Goal: Task Accomplishment & Management: Manage account settings

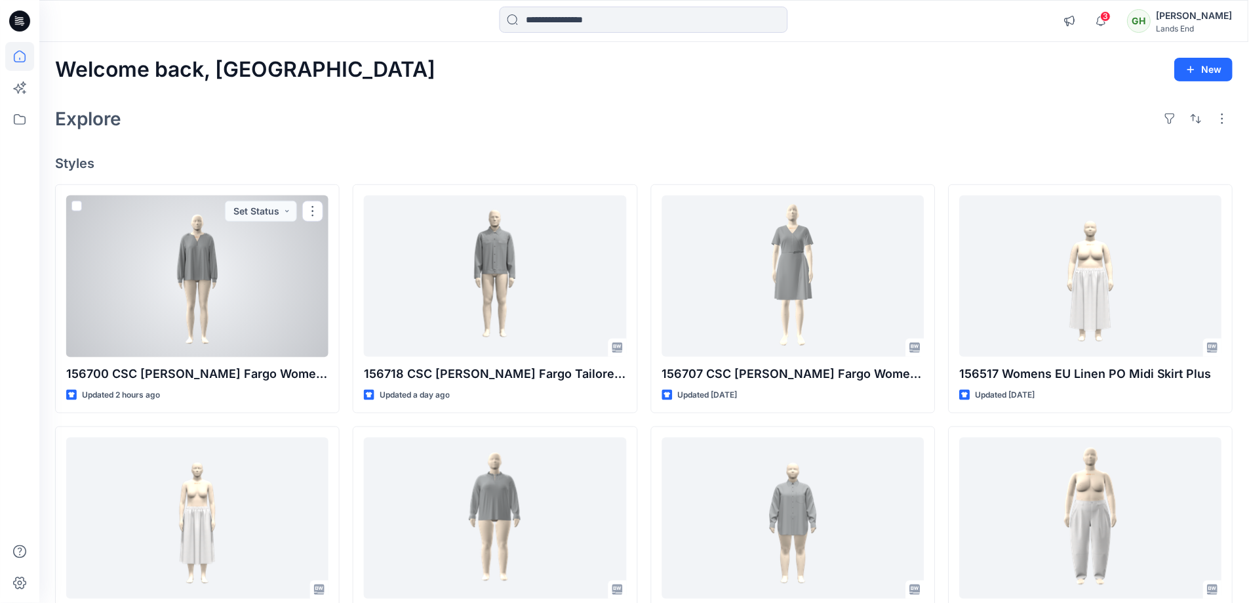
click at [217, 268] on div at bounding box center [197, 276] width 262 height 162
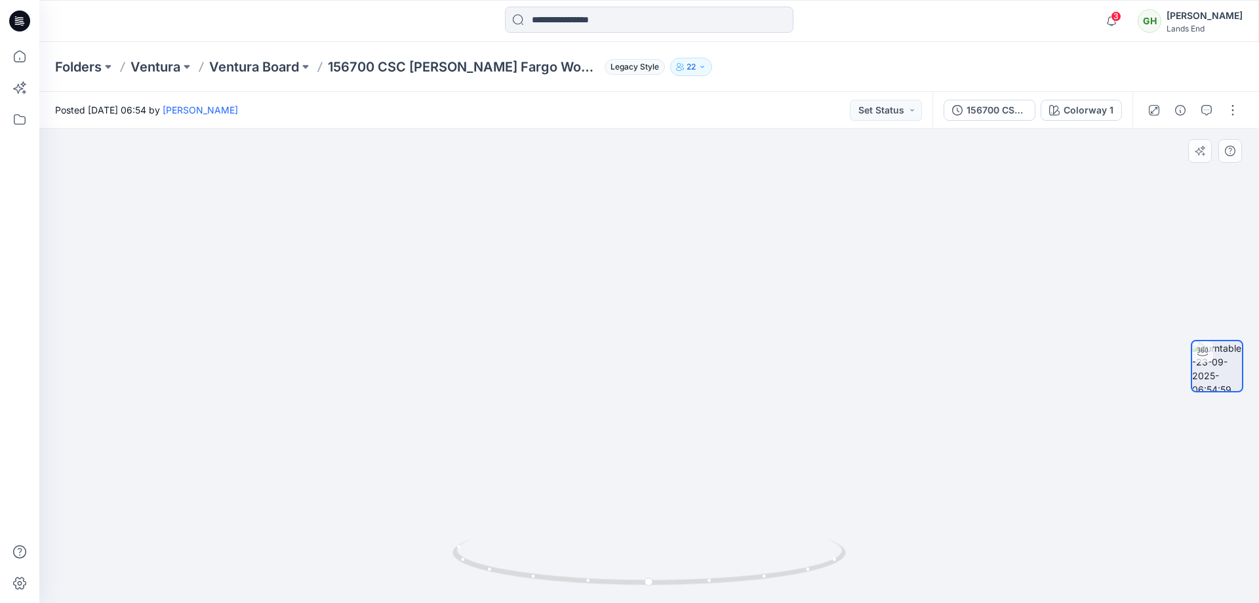
drag, startPoint x: 670, startPoint y: 231, endPoint x: 686, endPoint y: 316, distance: 86.7
click at [686, 316] on img at bounding box center [649, 314] width 853 height 578
click at [1228, 108] on button "button" at bounding box center [1232, 110] width 21 height 21
click at [1155, 143] on p "Edit" at bounding box center [1149, 141] width 16 height 14
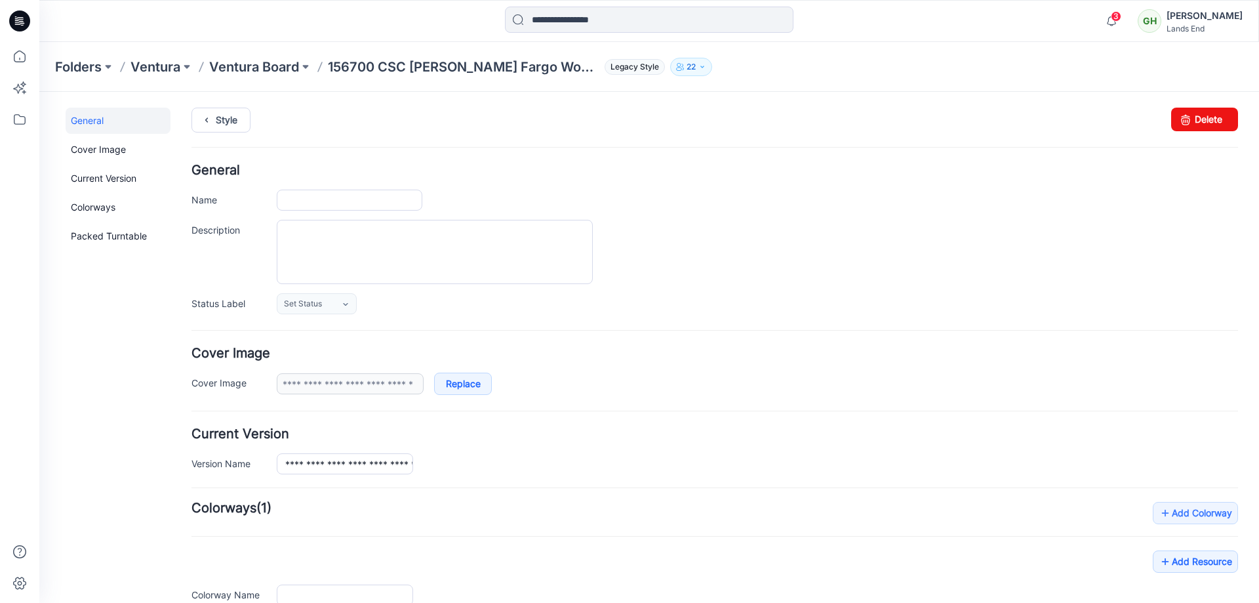
type input "**********"
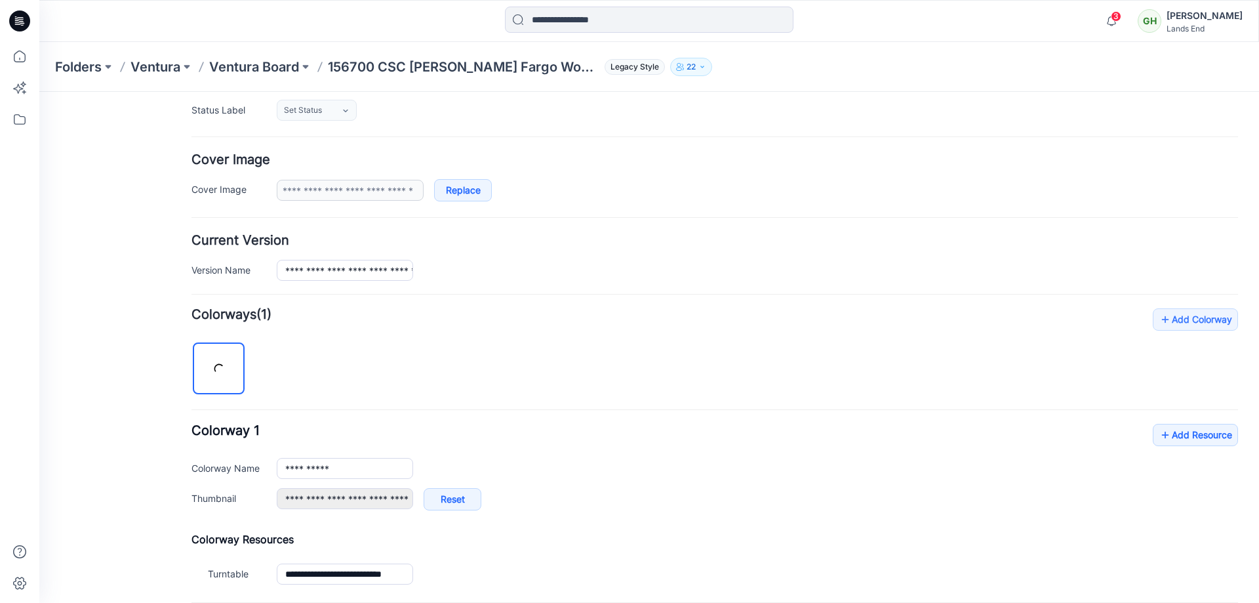
scroll to position [262, 0]
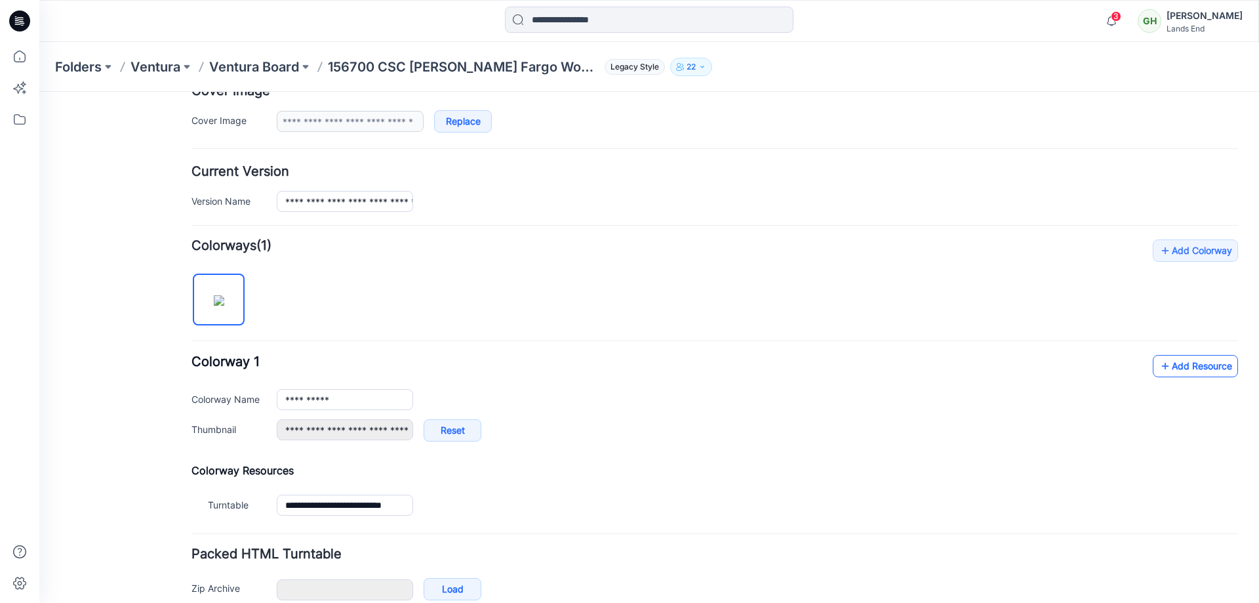
click at [1179, 371] on link "Add Resource" at bounding box center [1195, 366] width 85 height 22
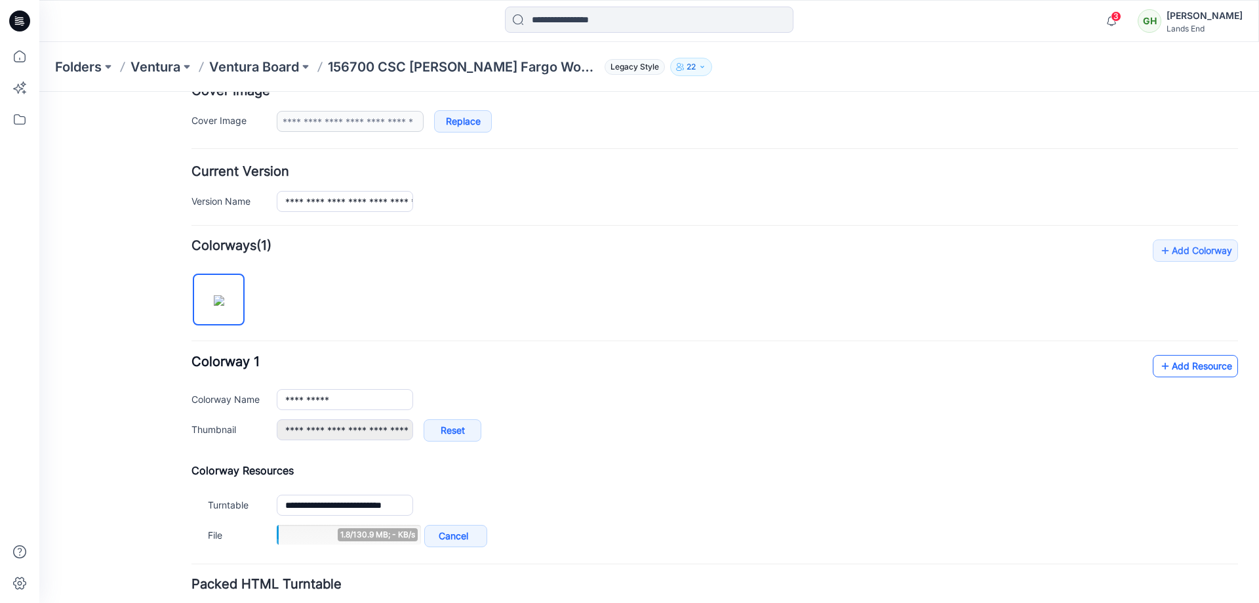
click at [1180, 368] on link "Add Resource" at bounding box center [1195, 366] width 85 height 22
click at [1173, 363] on link "Add Resource" at bounding box center [1195, 366] width 85 height 22
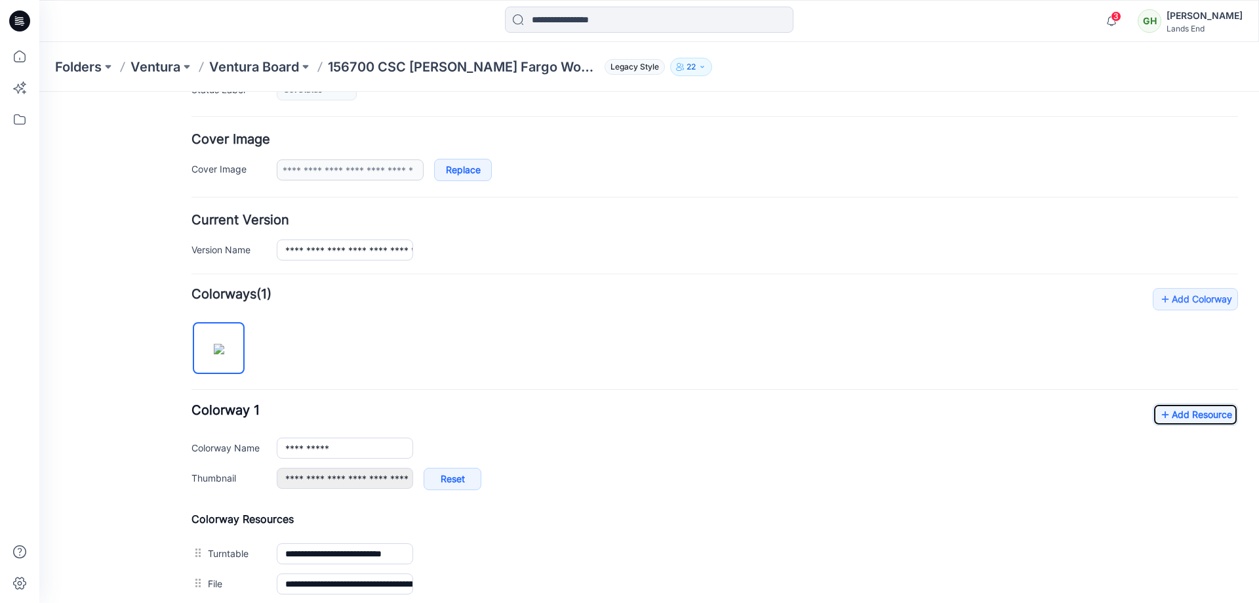
scroll to position [0, 0]
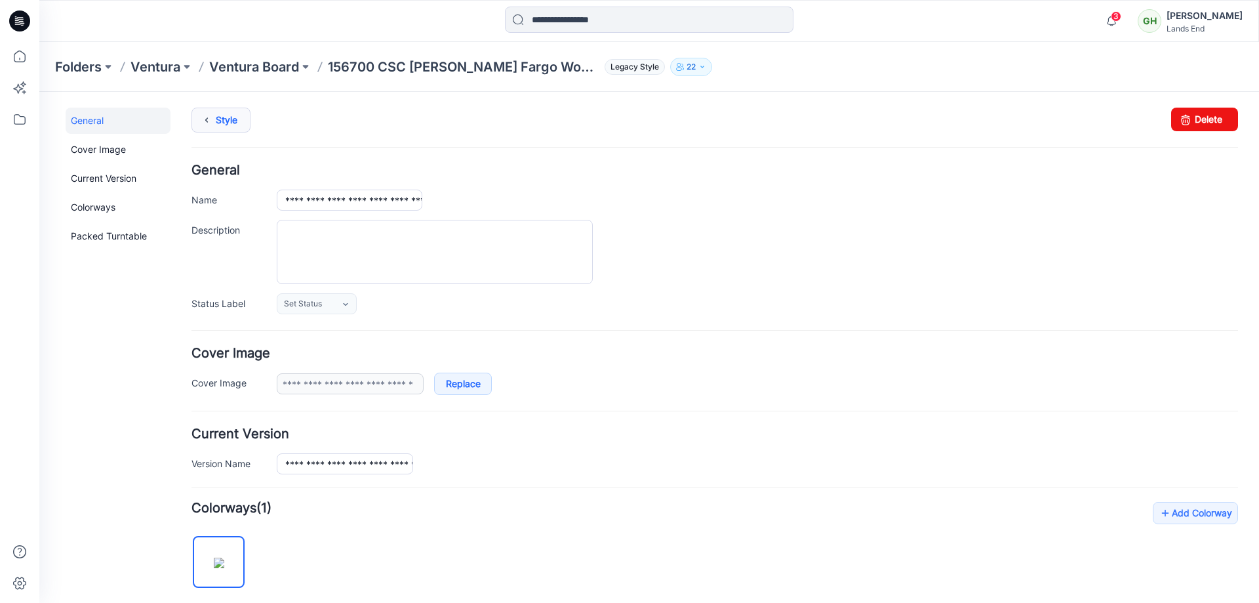
click at [233, 124] on link "Style" at bounding box center [220, 120] width 59 height 25
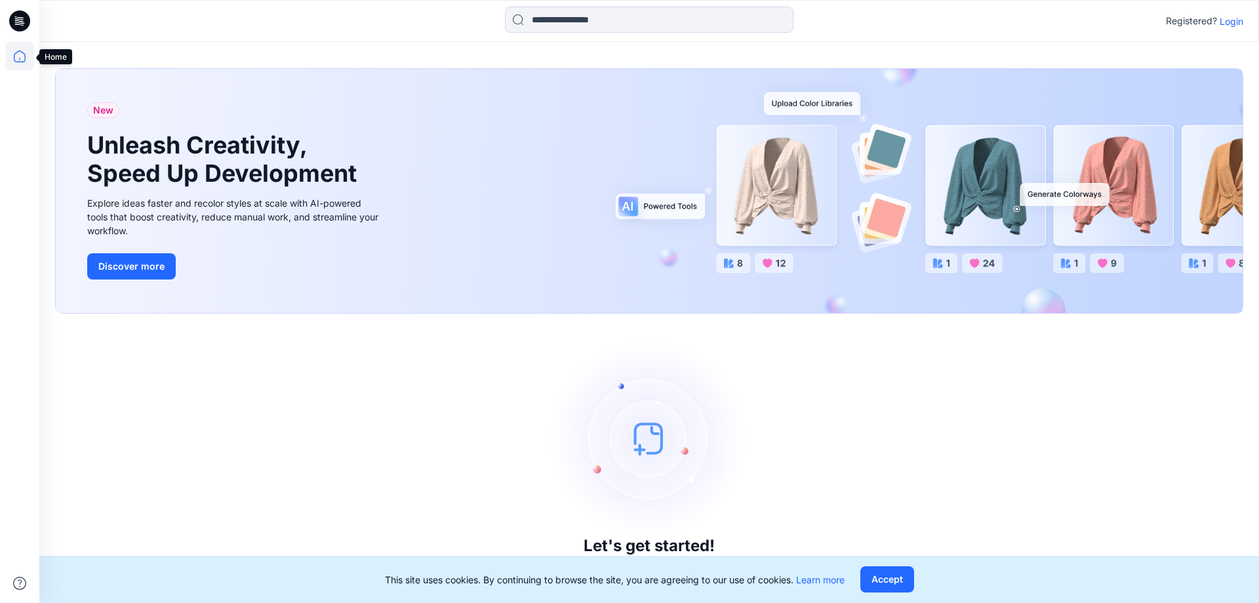
click at [17, 54] on icon at bounding box center [19, 56] width 29 height 29
click at [1234, 22] on p "Login" at bounding box center [1232, 21] width 24 height 14
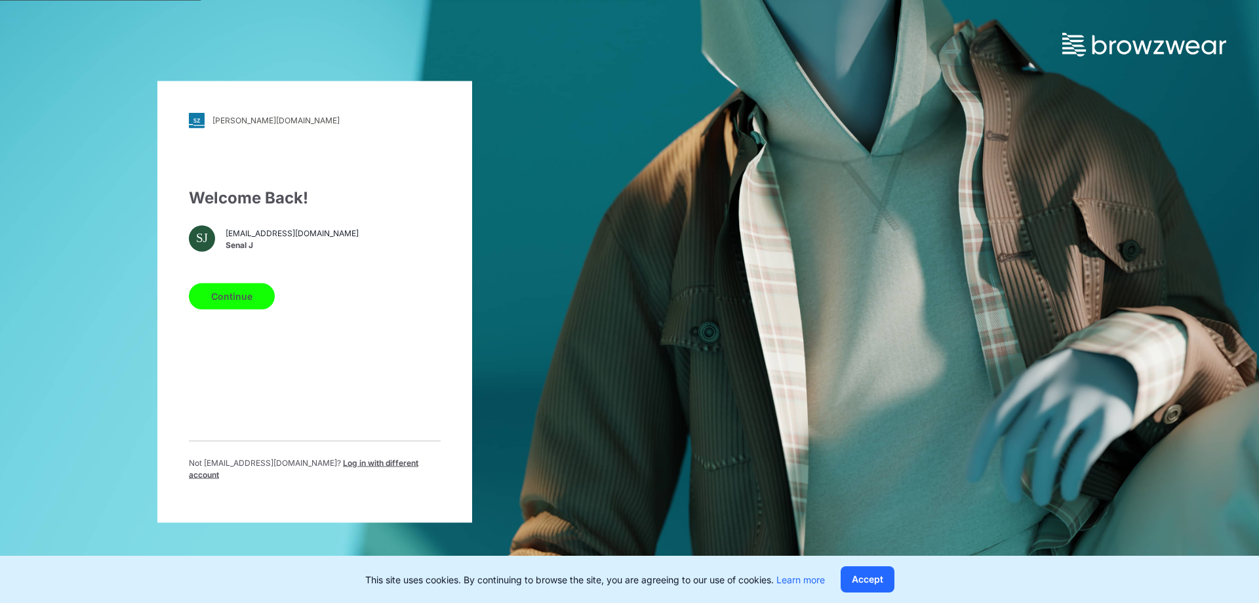
click at [235, 293] on button "Continue" at bounding box center [232, 296] width 86 height 26
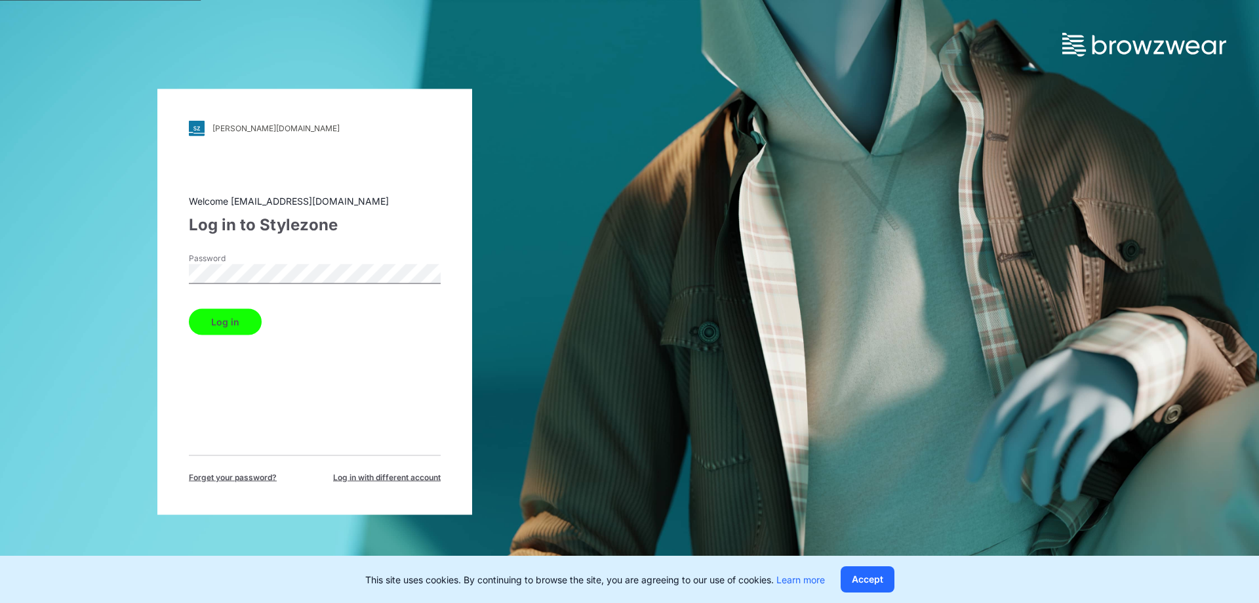
click at [207, 317] on button "Log in" at bounding box center [225, 321] width 73 height 26
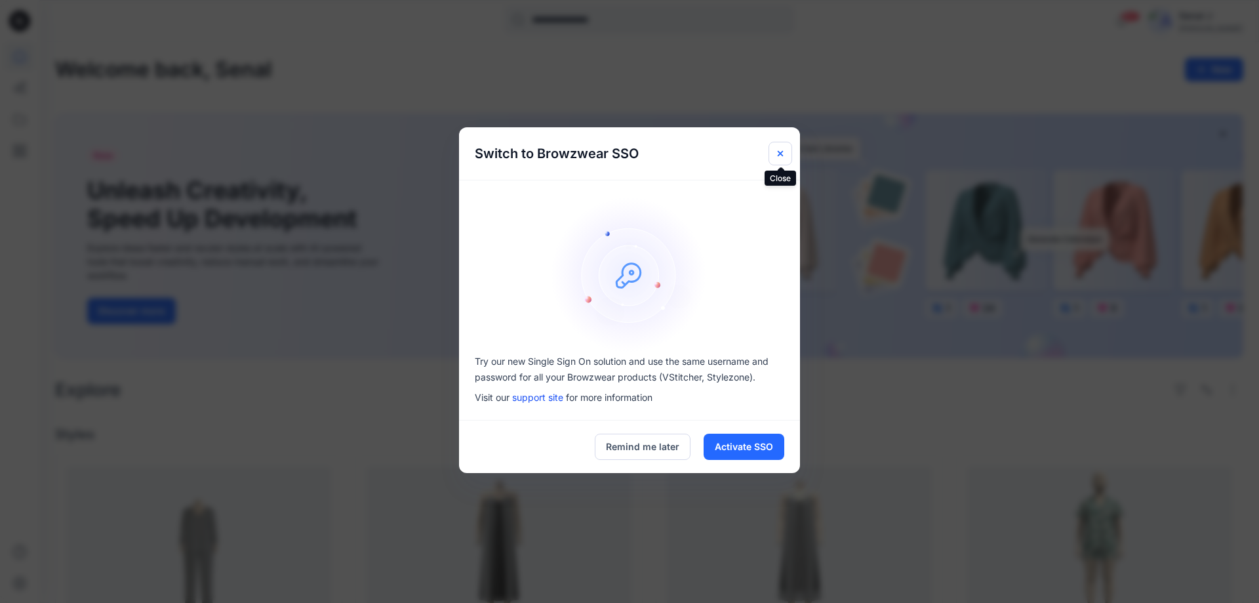
click at [784, 150] on icon "Close" at bounding box center [780, 153] width 10 height 10
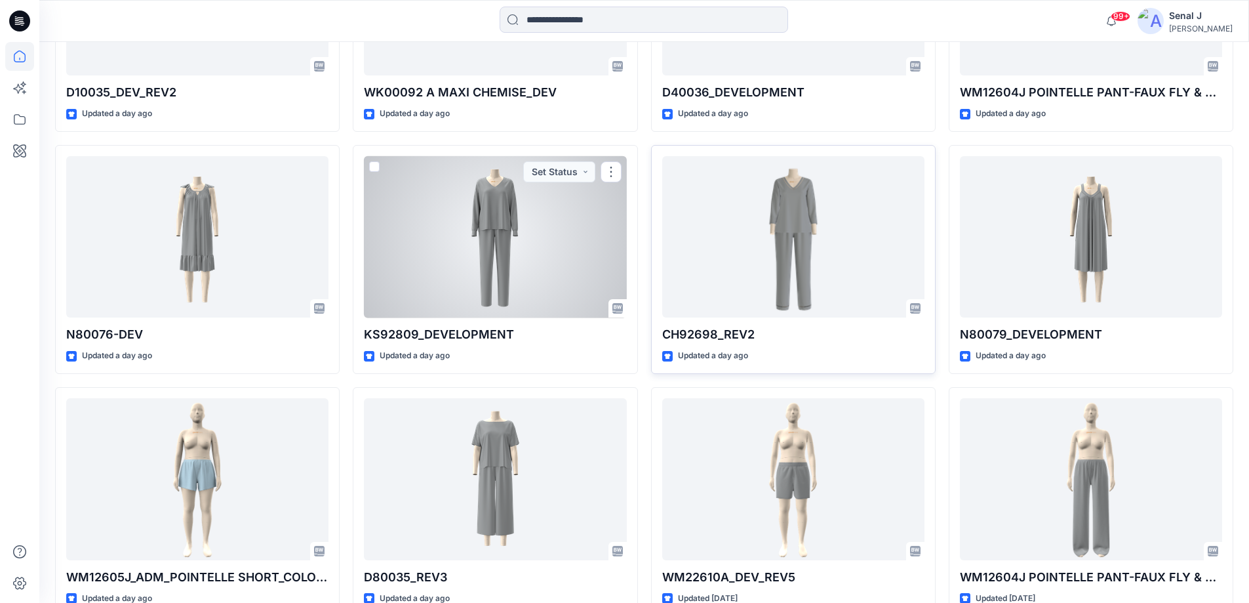
scroll to position [1064, 0]
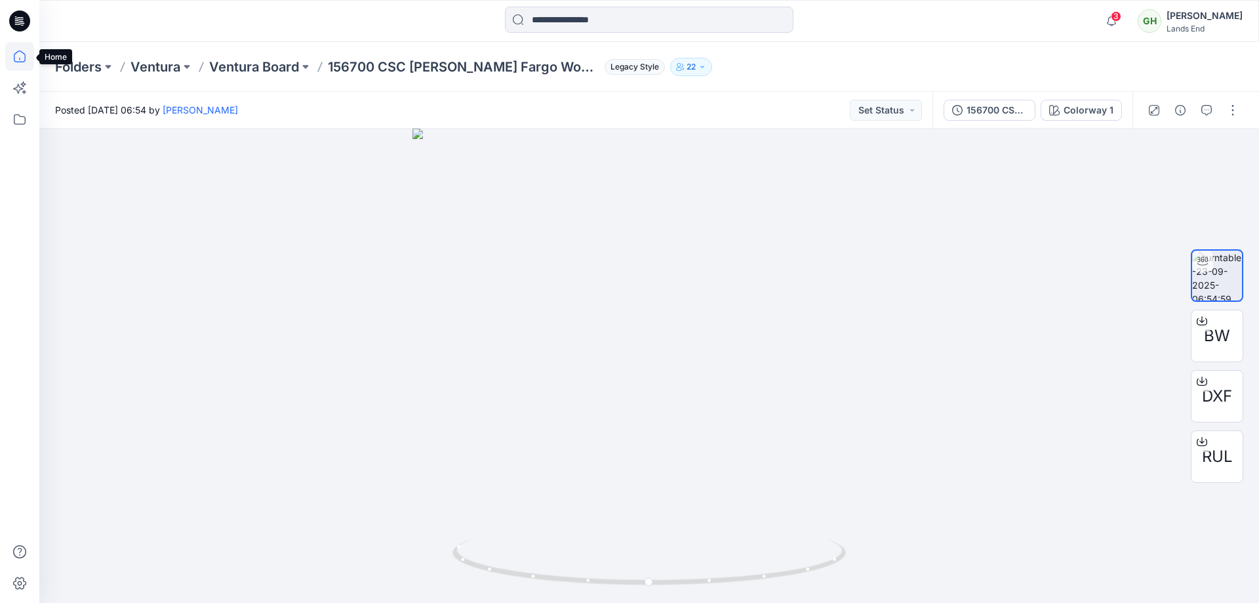
click at [13, 55] on icon at bounding box center [19, 56] width 29 height 29
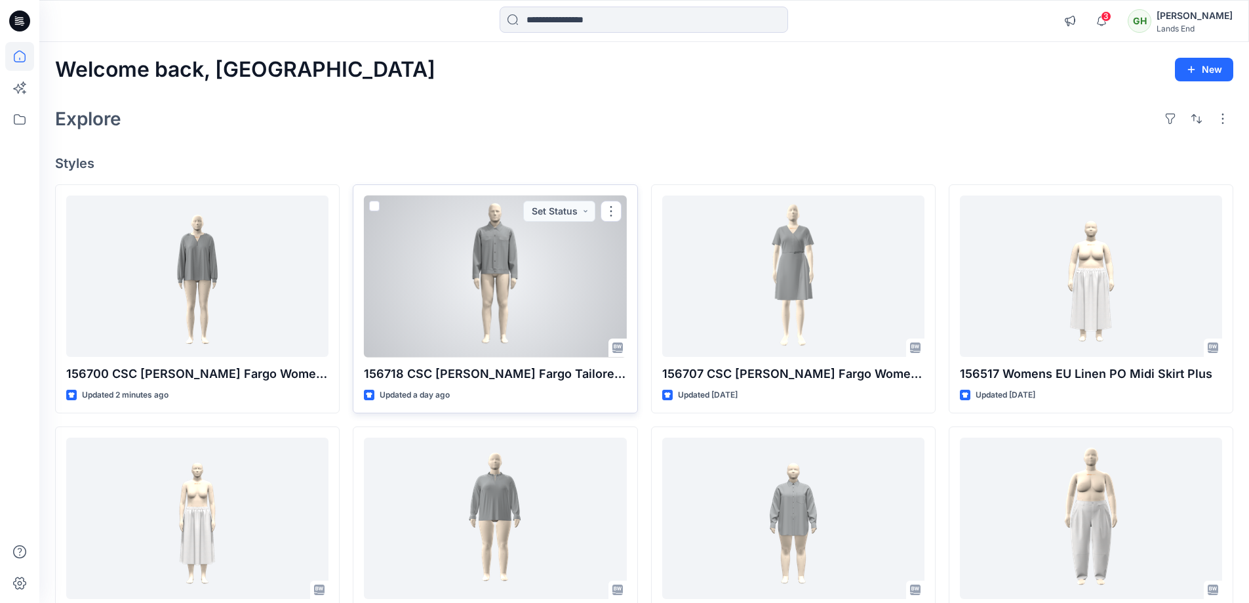
click at [455, 268] on div at bounding box center [495, 276] width 262 height 162
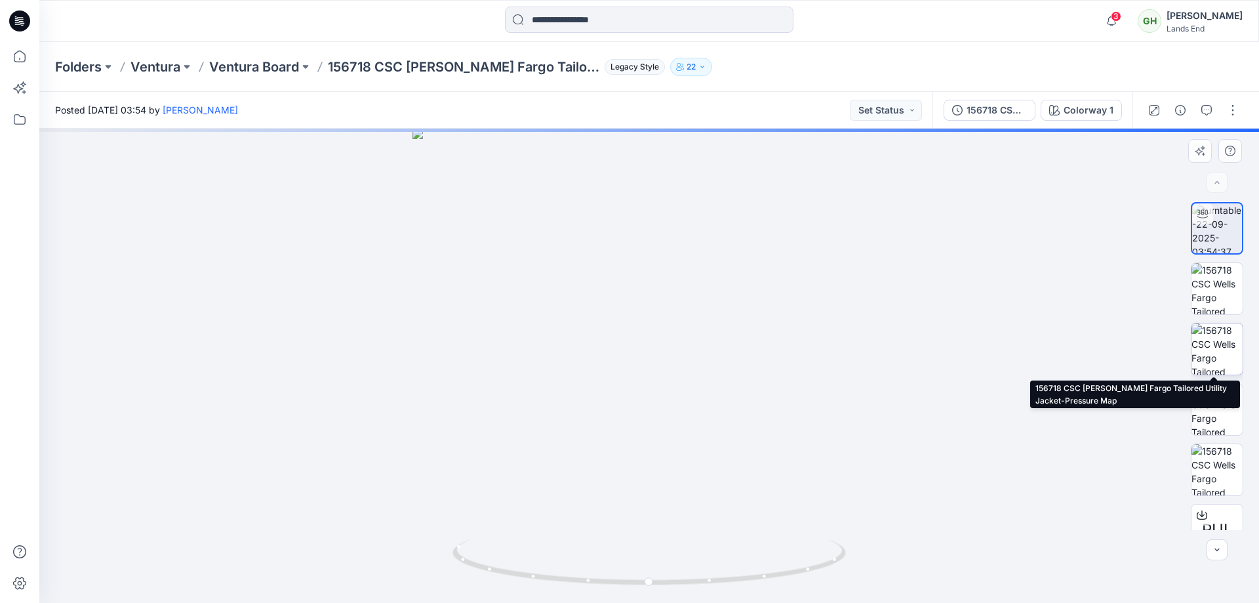
click at [1217, 345] on img at bounding box center [1217, 348] width 51 height 51
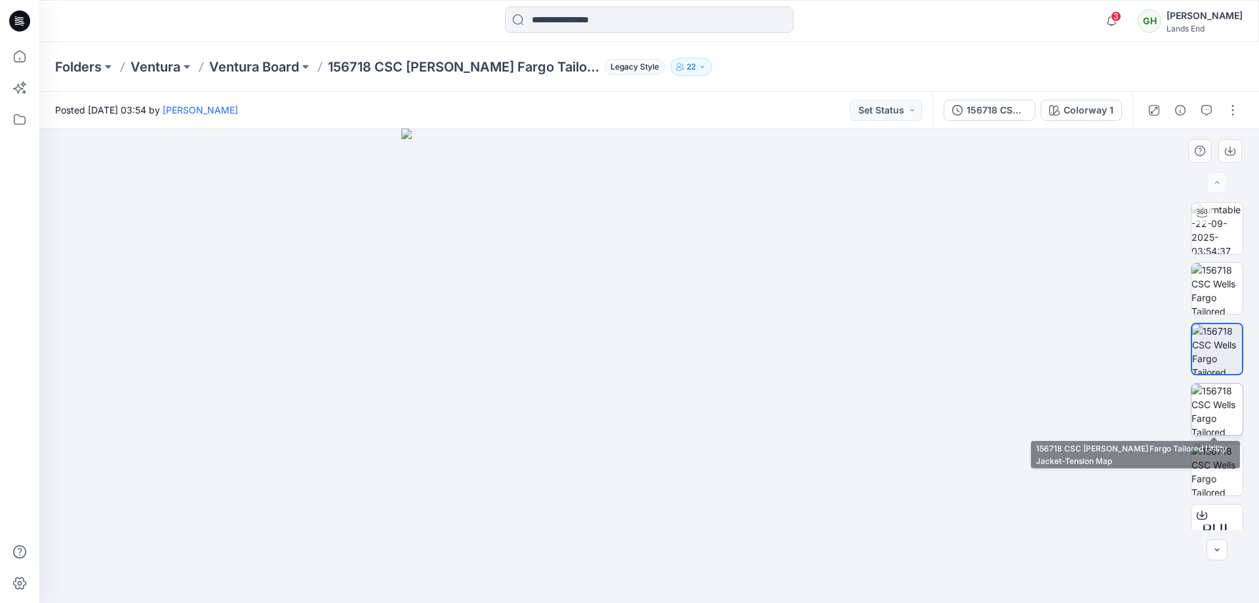
click at [1199, 397] on img at bounding box center [1217, 409] width 51 height 51
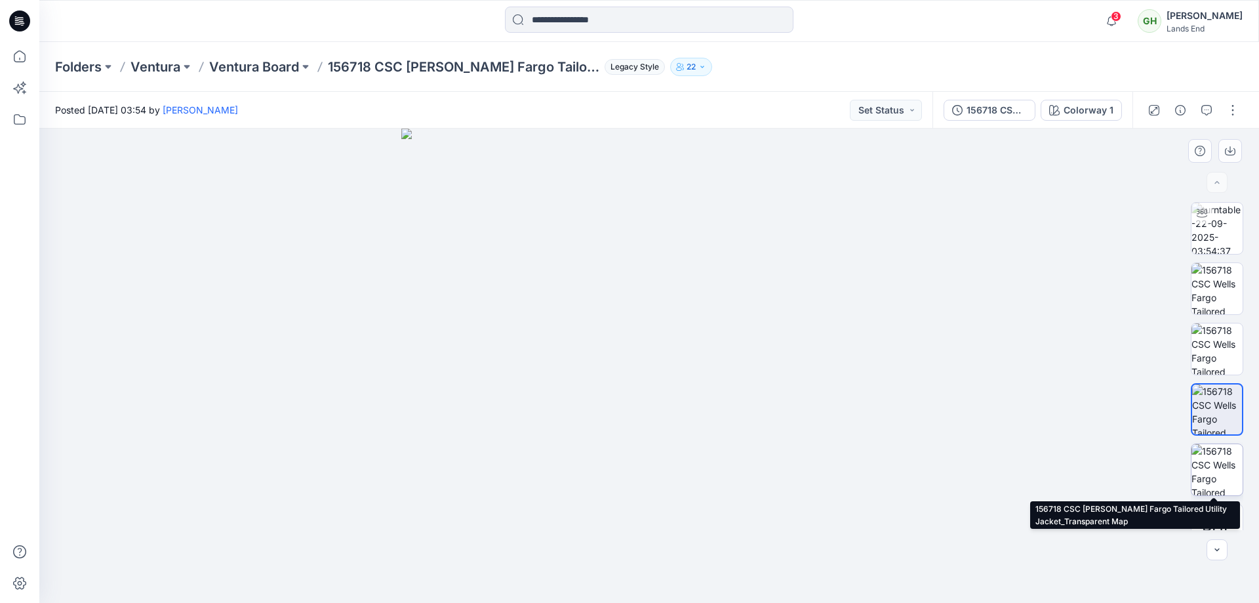
click at [1210, 462] on img at bounding box center [1217, 469] width 51 height 51
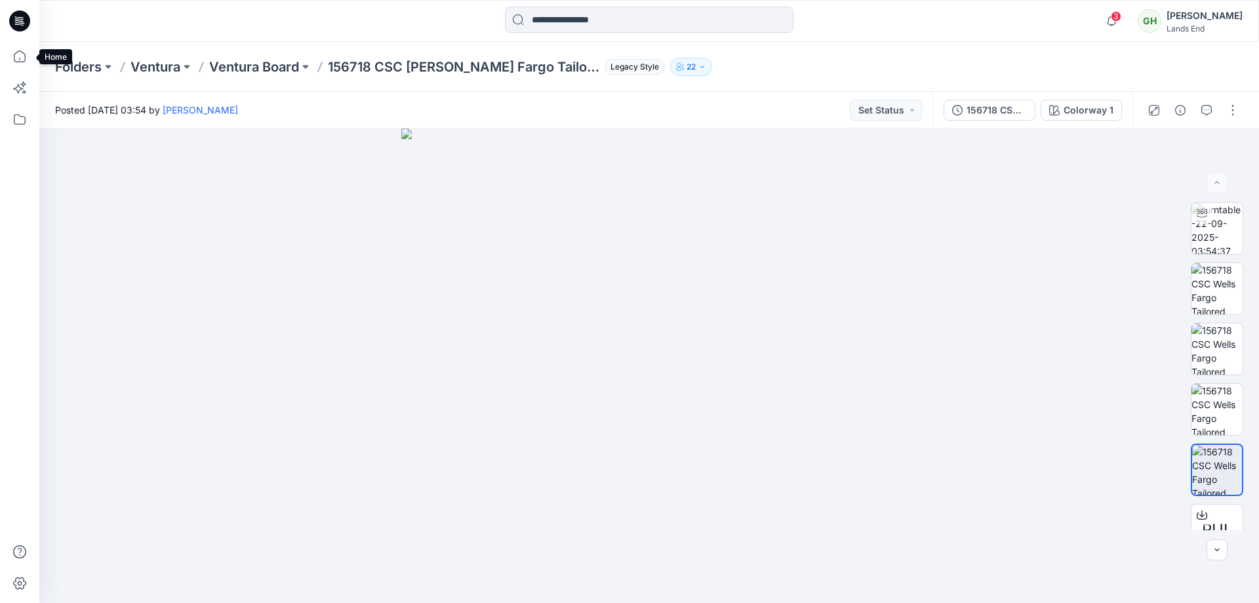
drag, startPoint x: 15, startPoint y: 59, endPoint x: 1, endPoint y: 62, distance: 14.0
click at [15, 60] on icon at bounding box center [19, 56] width 29 height 29
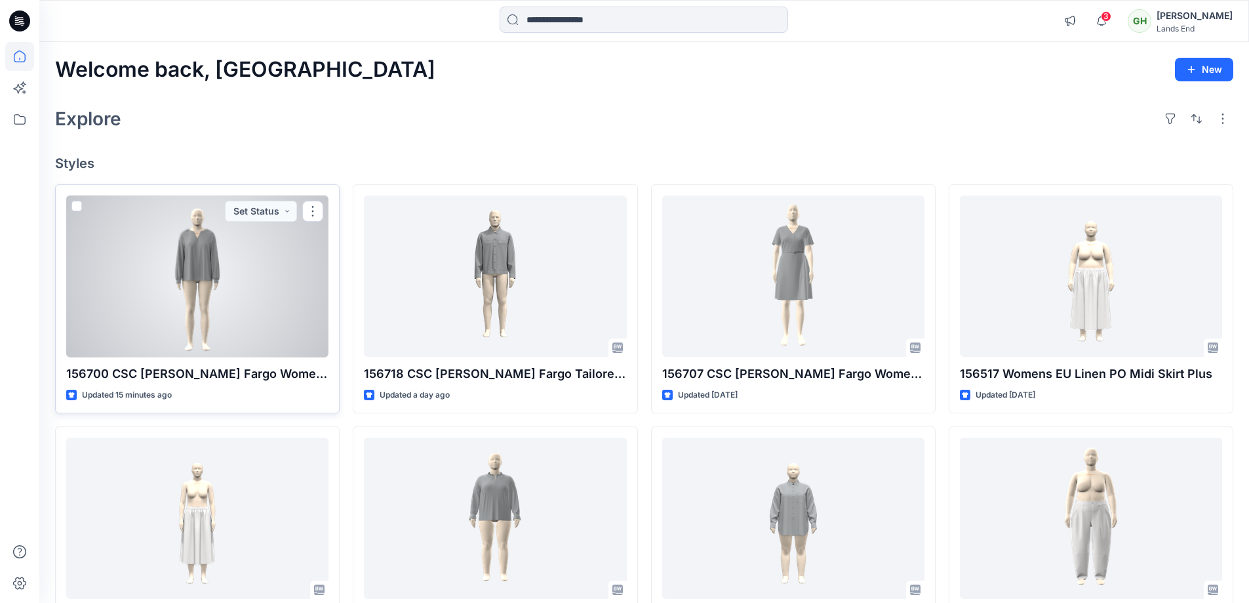
click at [229, 259] on div at bounding box center [197, 276] width 262 height 162
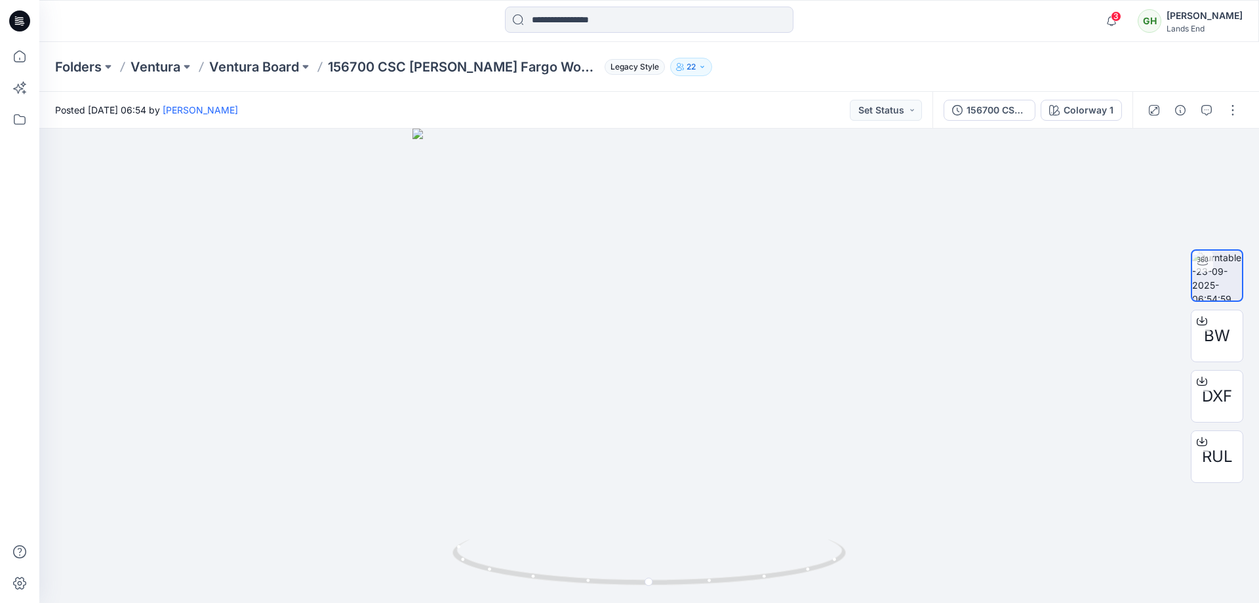
click at [1245, 114] on div at bounding box center [1193, 110] width 121 height 37
click at [1239, 111] on button "button" at bounding box center [1232, 110] width 21 height 21
click at [1169, 144] on button "Edit" at bounding box center [1178, 141] width 121 height 24
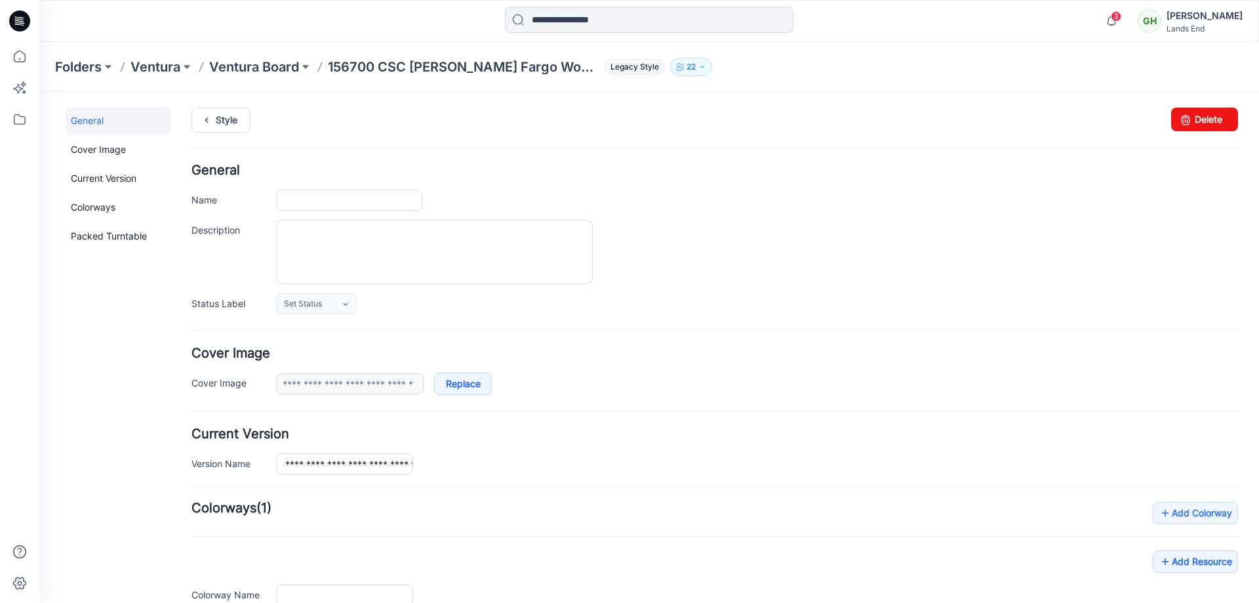
type input "**********"
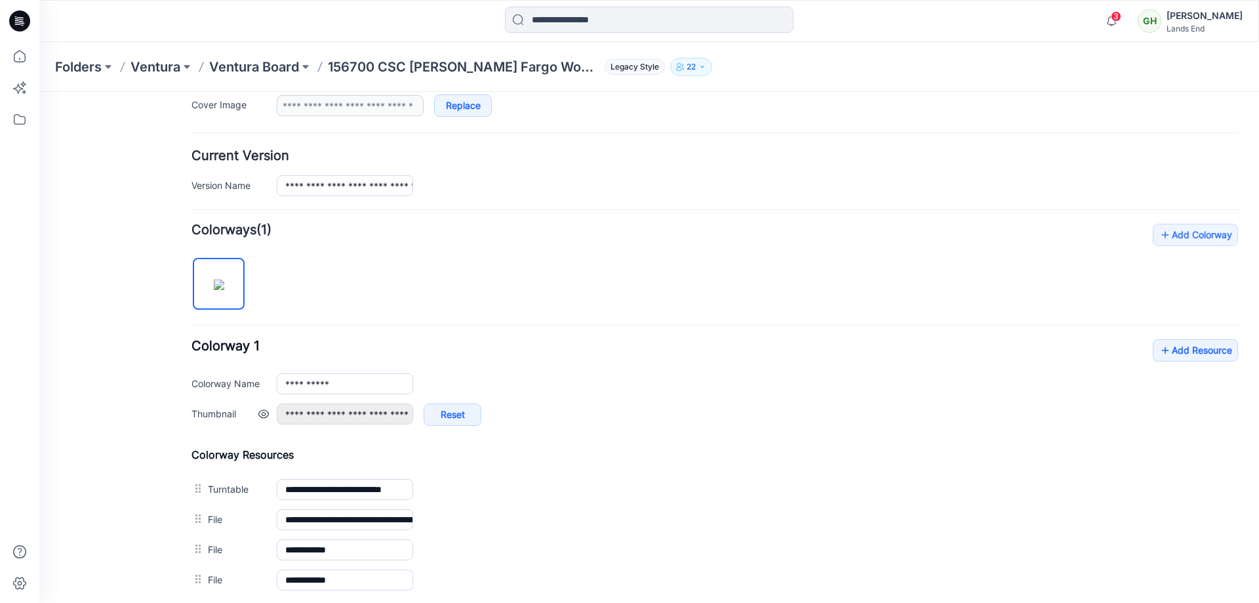
scroll to position [350, 0]
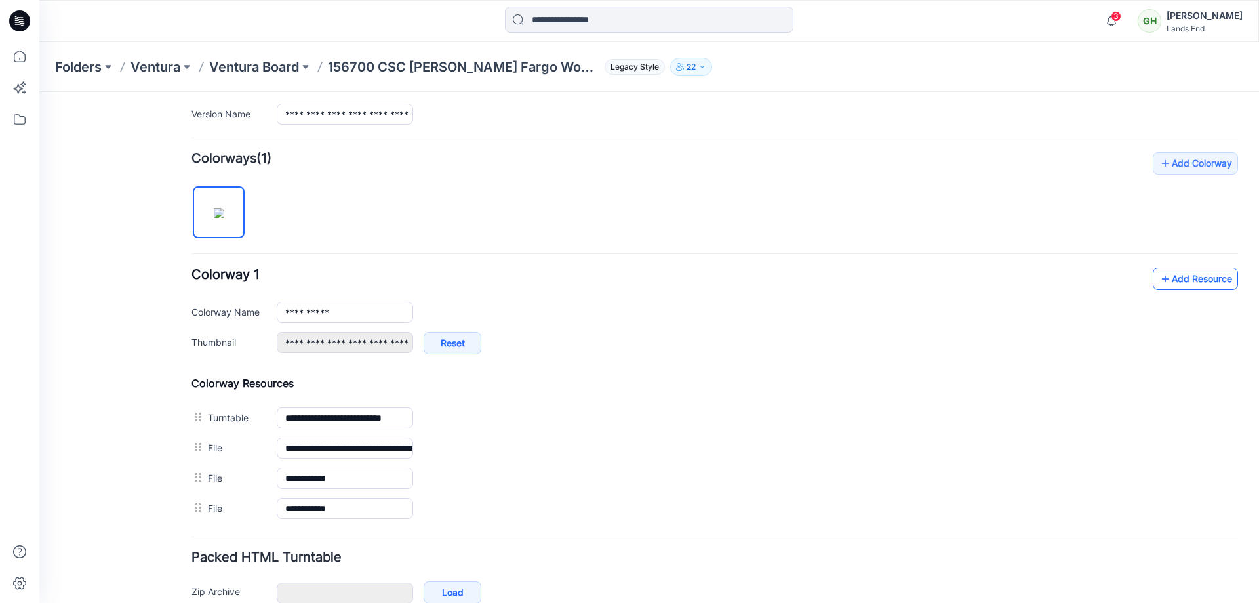
click at [1194, 276] on link "Add Resource" at bounding box center [1195, 279] width 85 height 22
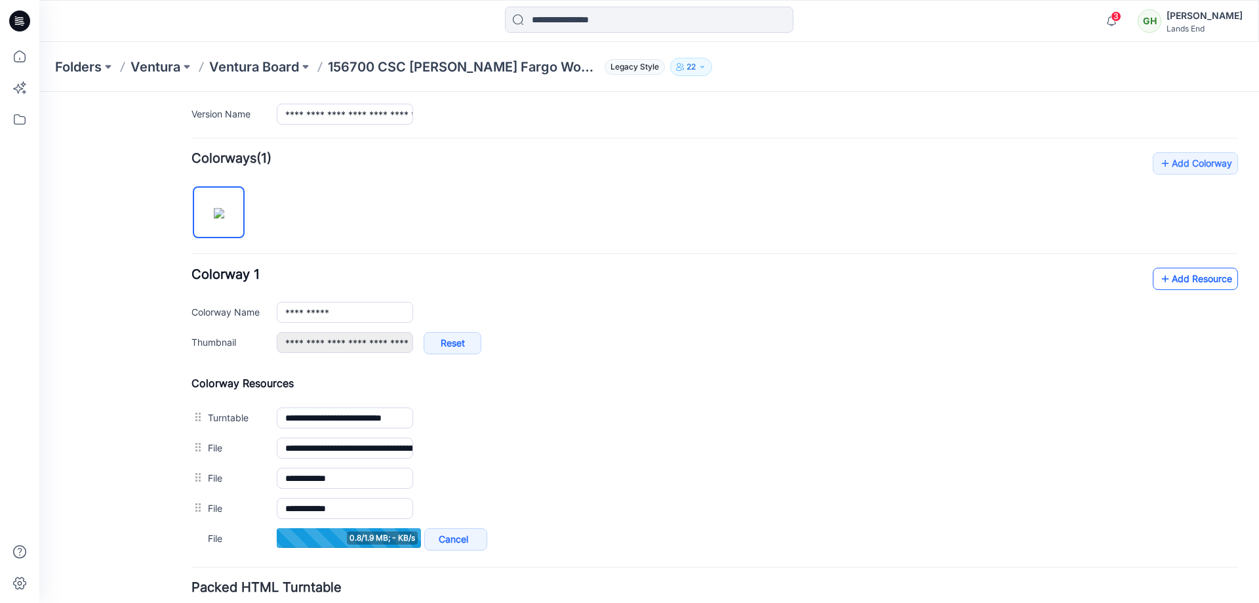
click at [1174, 279] on link "Add Resource" at bounding box center [1195, 279] width 85 height 22
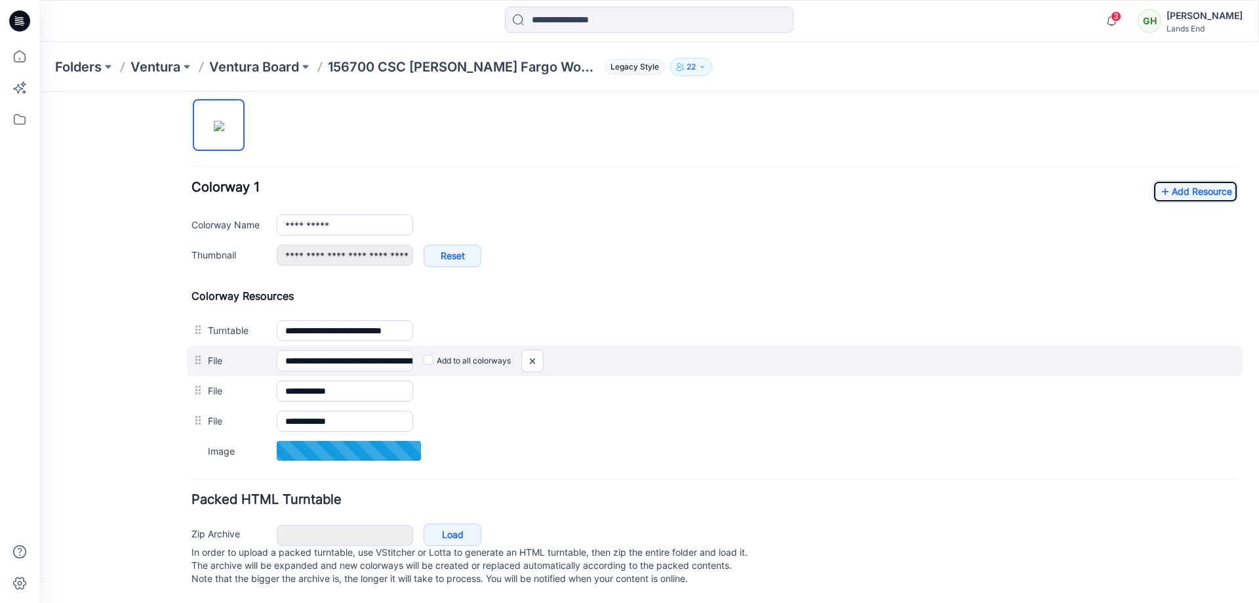
scroll to position [450, 0]
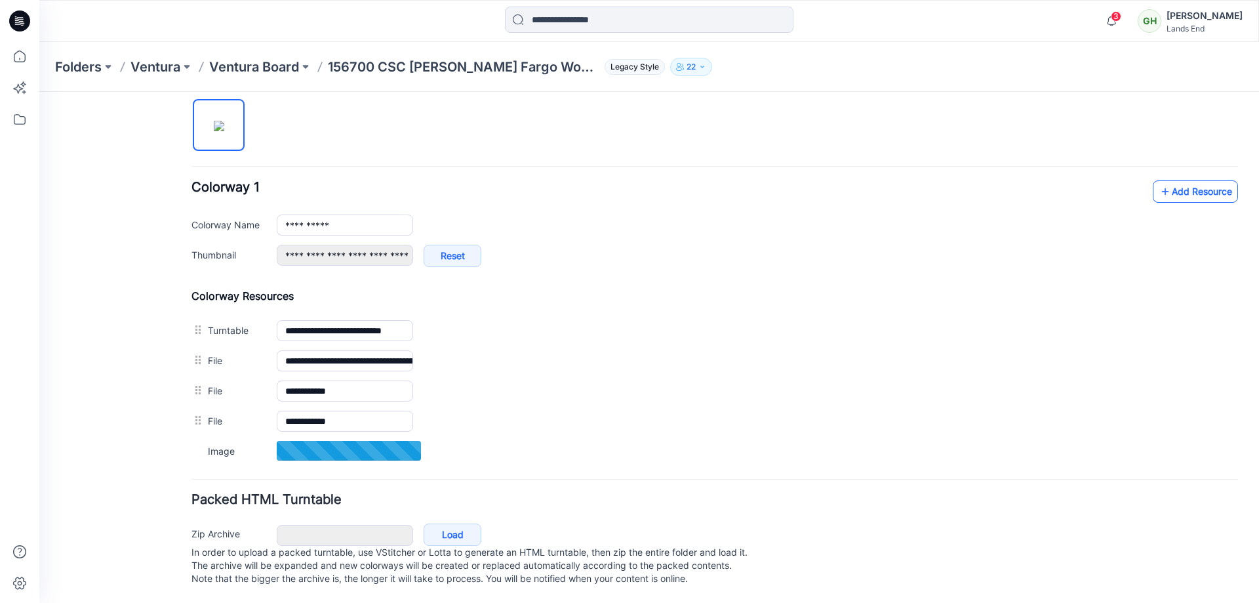
click at [1169, 180] on link "Add Resource" at bounding box center [1195, 191] width 85 height 22
click at [1189, 180] on link "Add Resource" at bounding box center [1195, 191] width 85 height 22
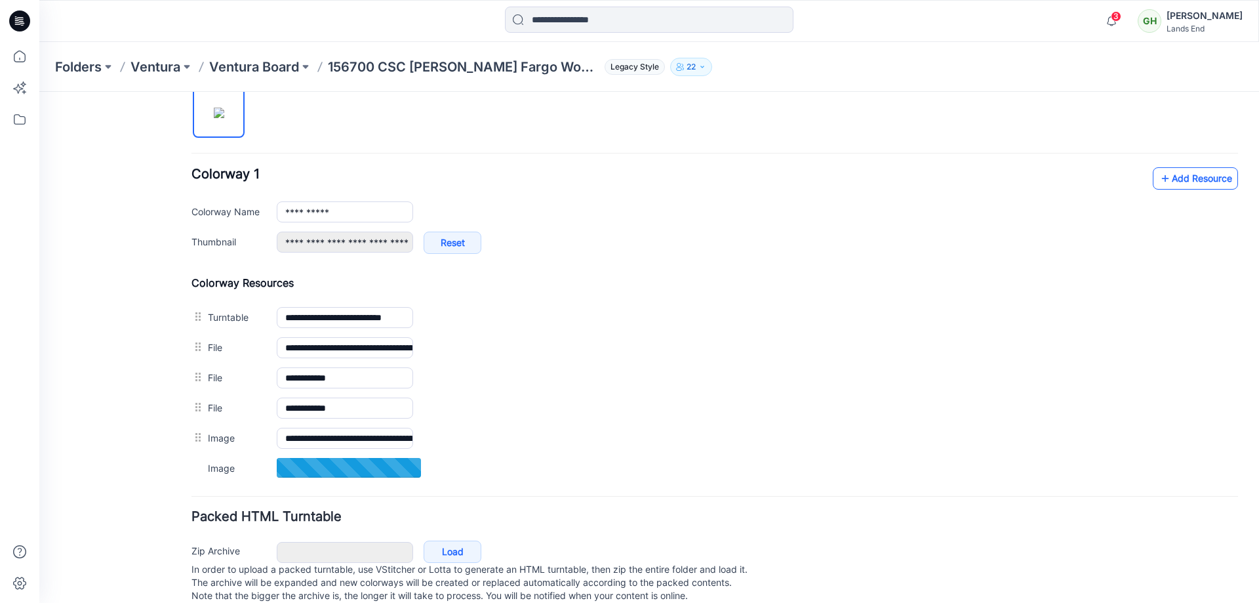
click at [1190, 172] on link "Add Resource" at bounding box center [1195, 178] width 85 height 22
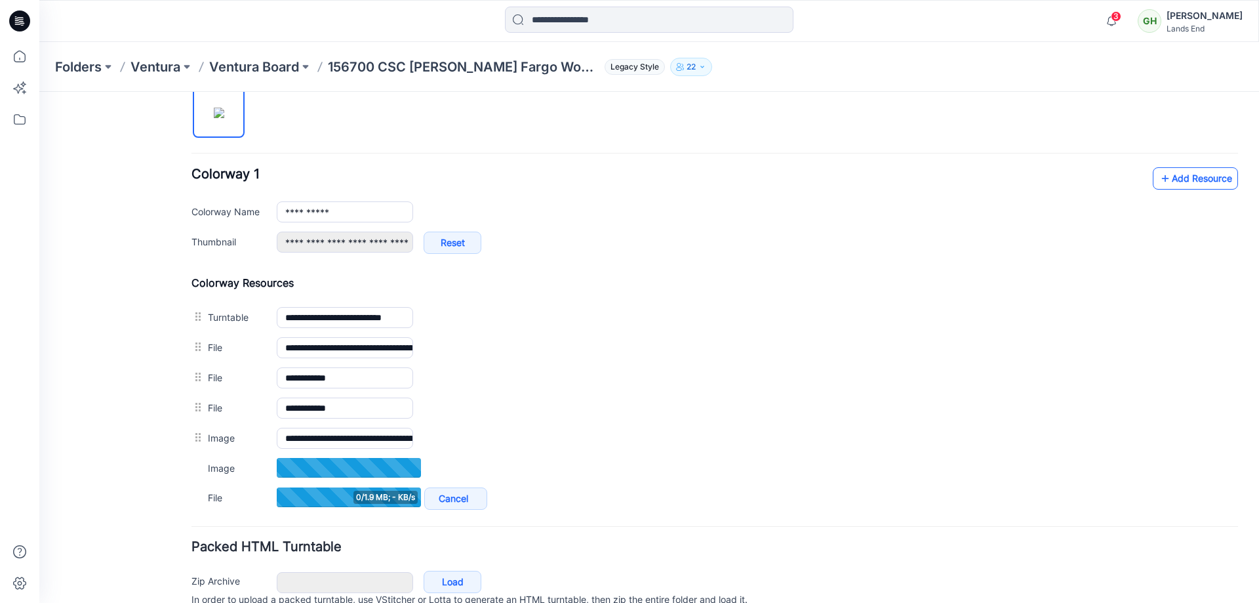
click at [1169, 188] on link "Add Resource" at bounding box center [1195, 178] width 85 height 22
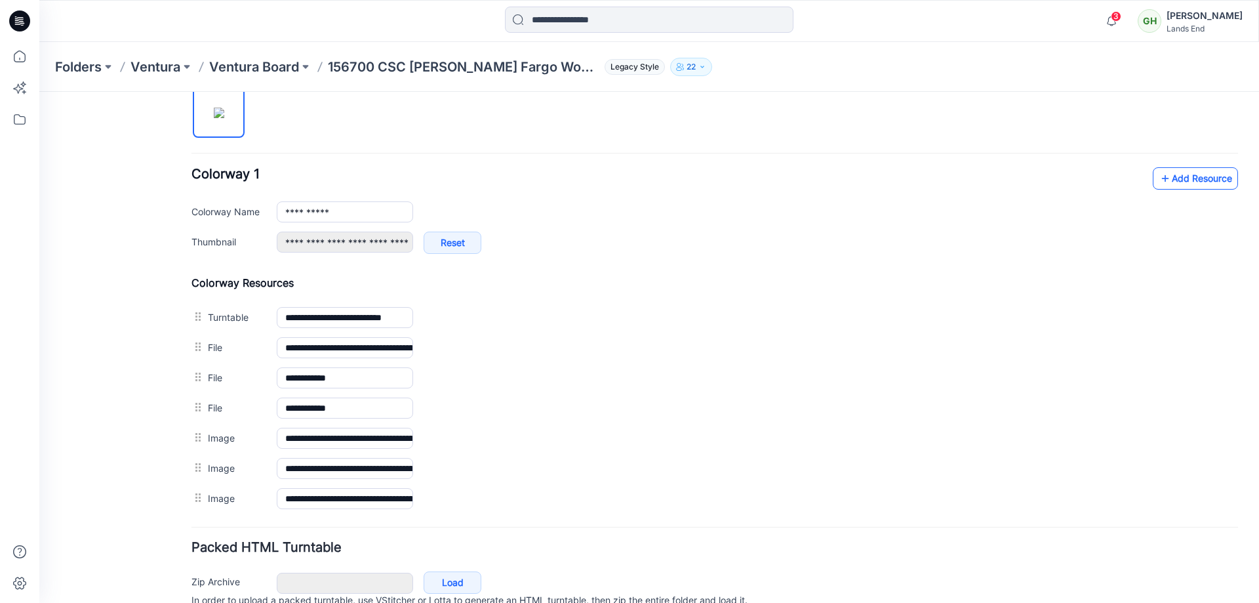
click at [1191, 185] on link "Add Resource" at bounding box center [1195, 178] width 85 height 22
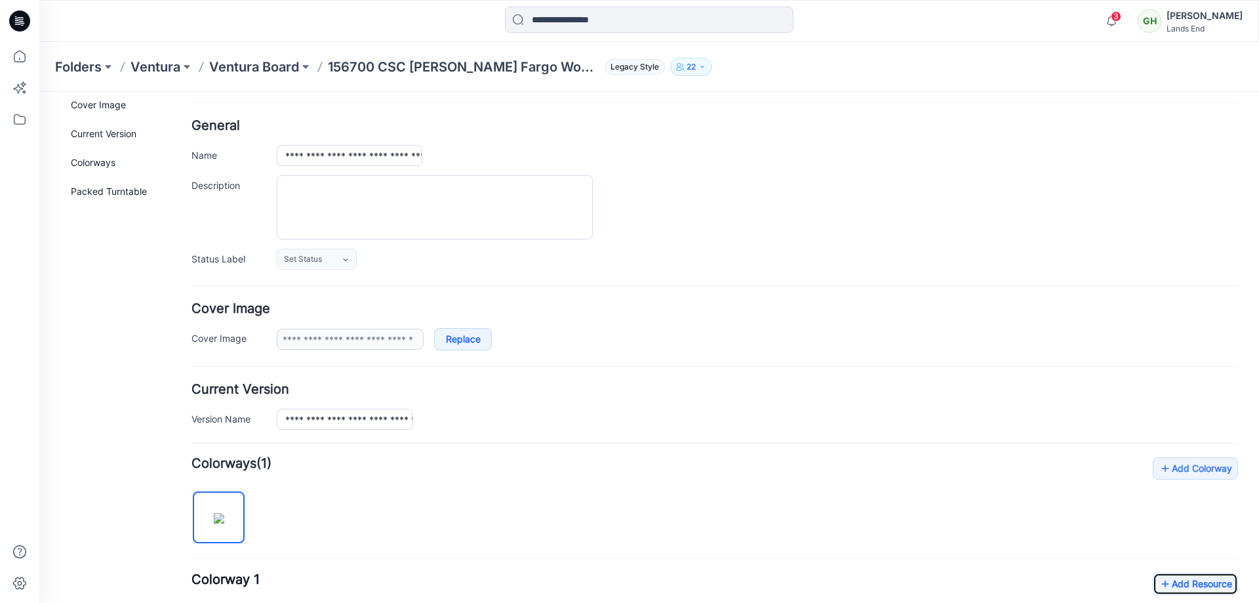
scroll to position [0, 0]
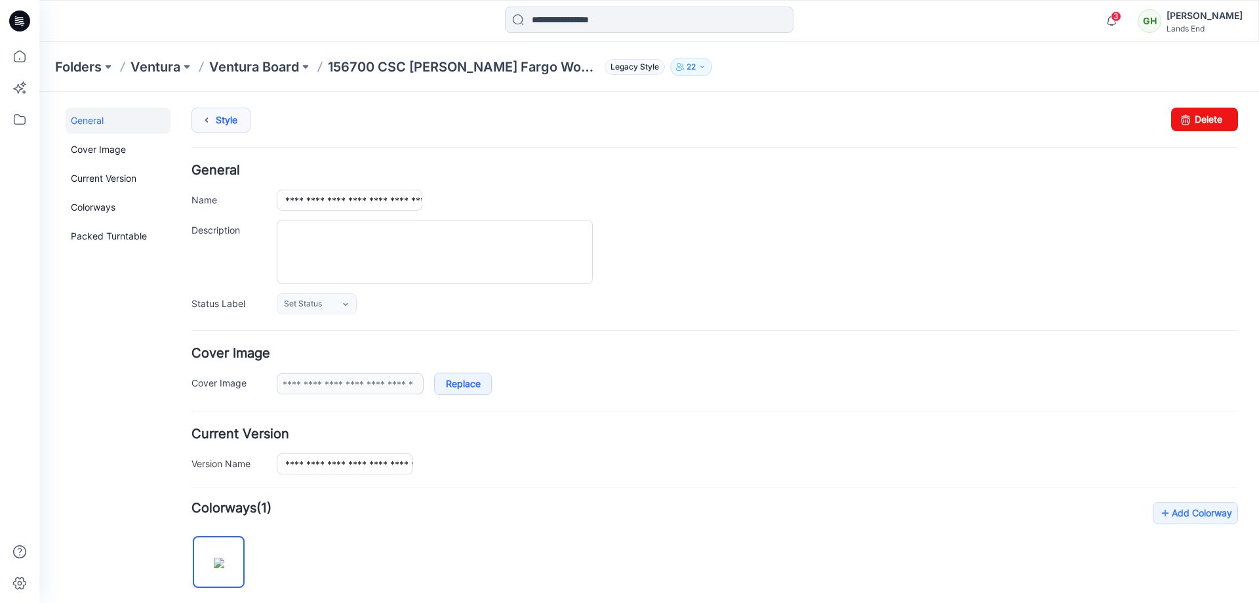
click at [221, 120] on link "Style" at bounding box center [220, 120] width 59 height 25
